Goal: Task Accomplishment & Management: Use online tool/utility

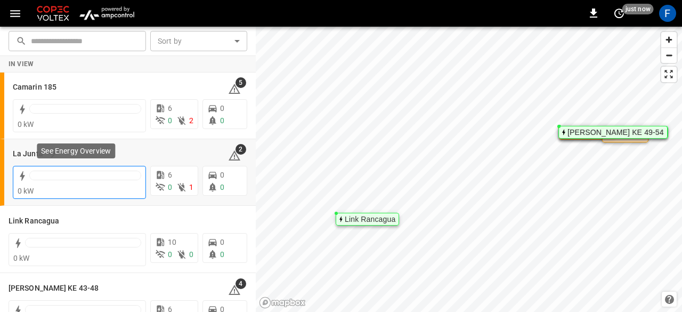
click at [49, 182] on div at bounding box center [85, 177] width 112 height 15
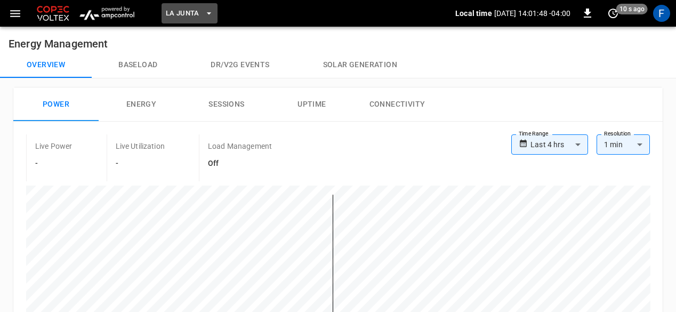
click at [197, 9] on span "La Junta" at bounding box center [183, 13] width 34 height 12
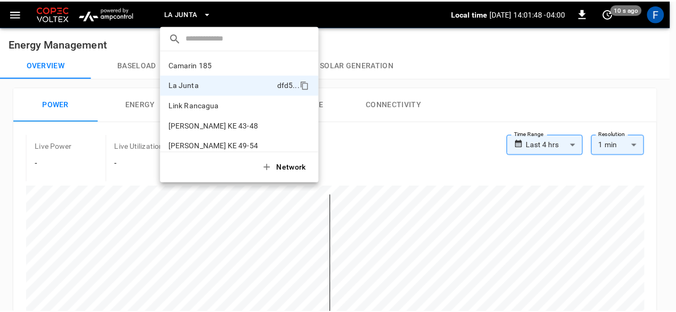
scroll to position [9, 0]
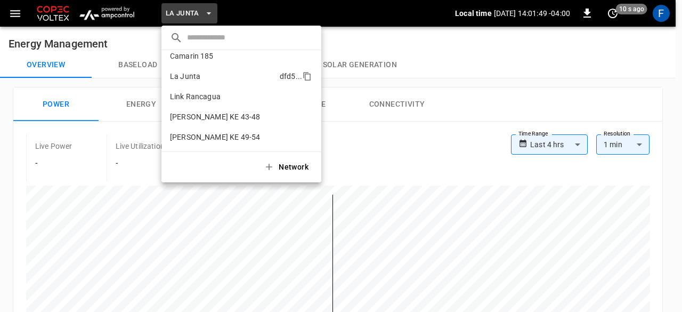
click at [182, 69] on li "La Junta dfd5 ..." at bounding box center [241, 76] width 160 height 20
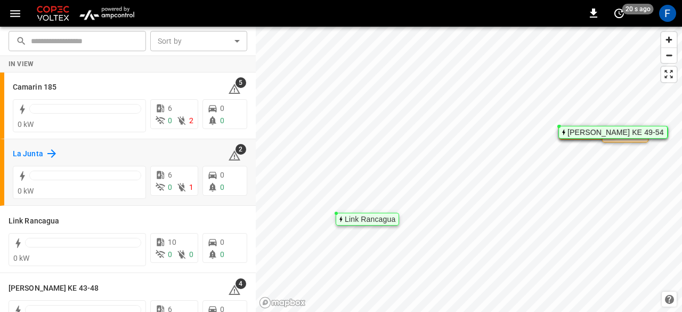
click at [30, 152] on h6 "La Junta" at bounding box center [28, 154] width 30 height 12
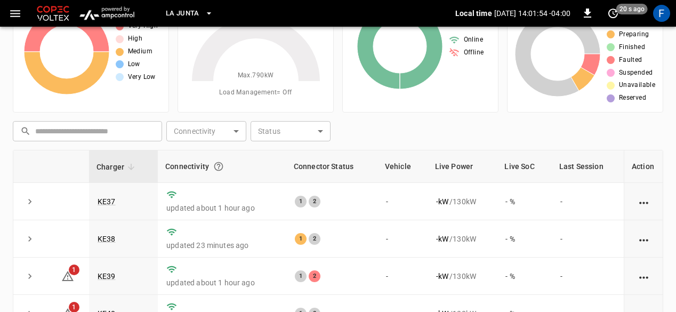
scroll to position [68, 0]
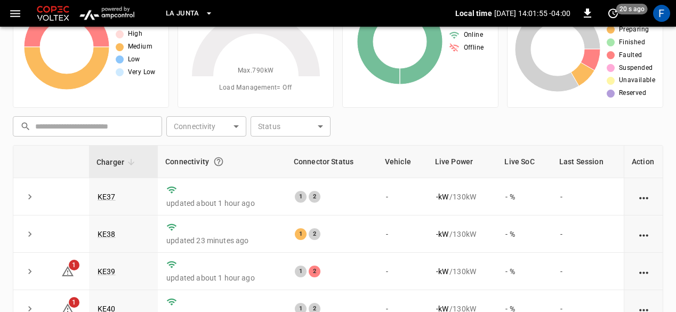
click at [109, 189] on td "KE37" at bounding box center [123, 196] width 69 height 37
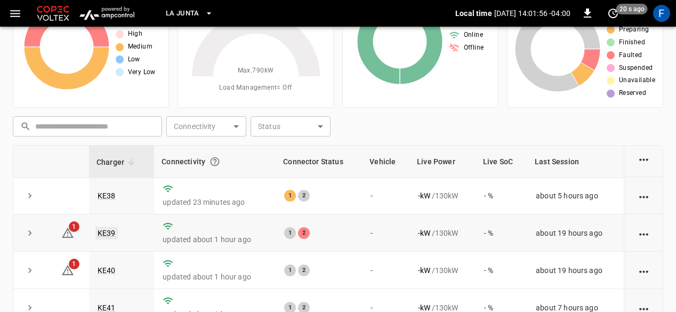
click at [108, 233] on link "KE39" at bounding box center [106, 232] width 22 height 13
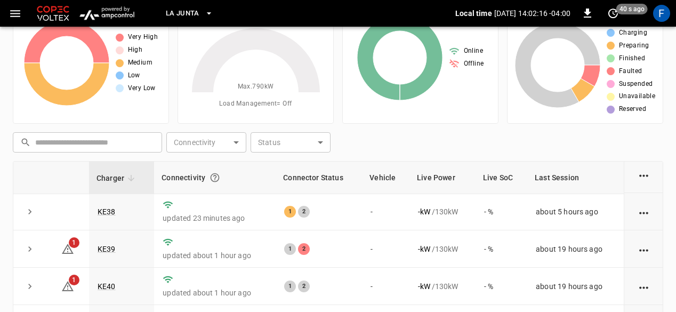
scroll to position [53, 0]
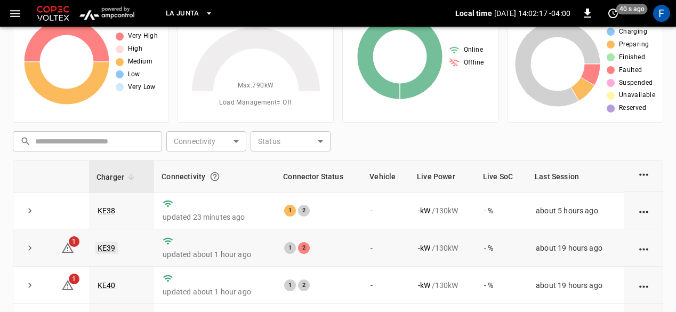
click at [105, 248] on link "KE39" at bounding box center [106, 247] width 22 height 13
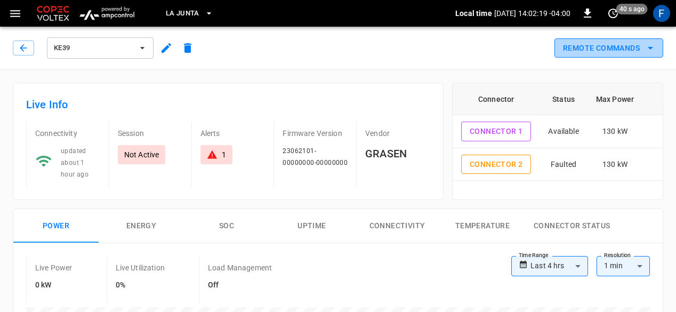
click at [608, 46] on button "Remote Commands" at bounding box center [608, 48] width 109 height 20
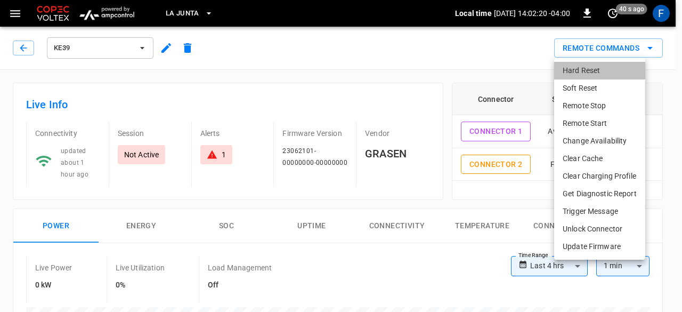
click at [568, 74] on li "Hard Reset" at bounding box center [599, 71] width 91 height 18
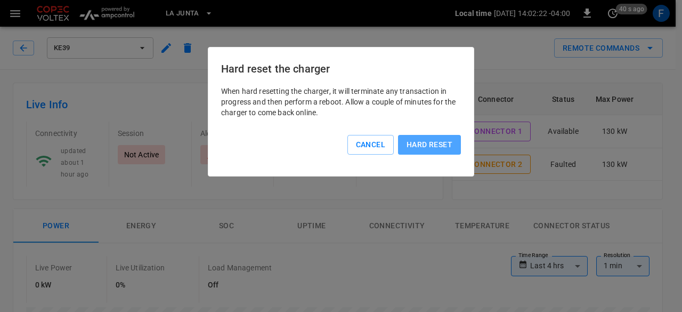
click at [427, 141] on button "Hard reset" at bounding box center [429, 145] width 63 height 20
